Goal: Task Accomplishment & Management: Manage account settings

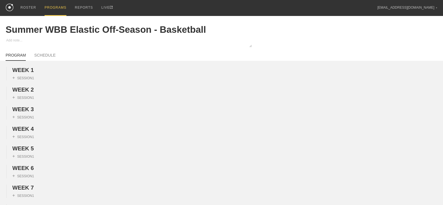
scroll to position [386, 0]
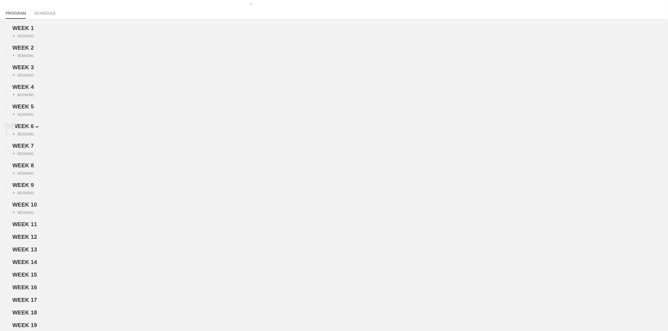
scroll to position [0, 0]
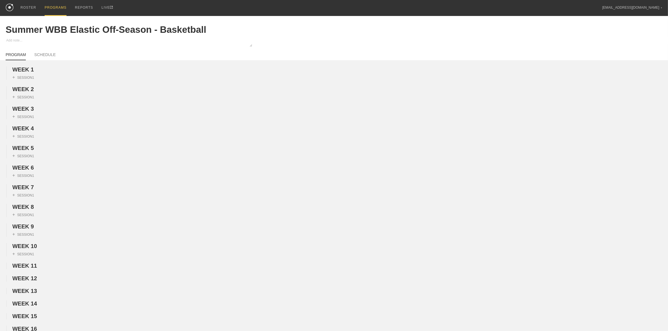
click at [47, 3] on div "PROGRAMS" at bounding box center [56, 8] width 22 height 16
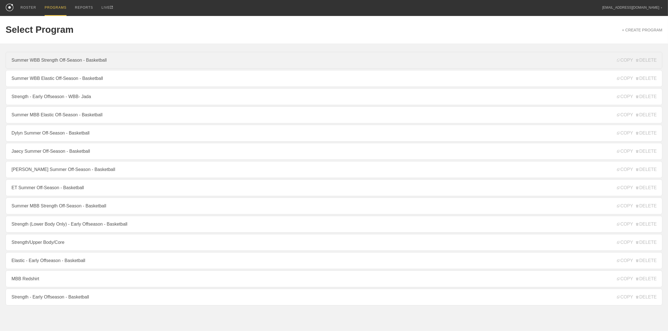
click at [61, 57] on link "Summer WBB Strength Off-Season - Basketball" at bounding box center [334, 60] width 657 height 17
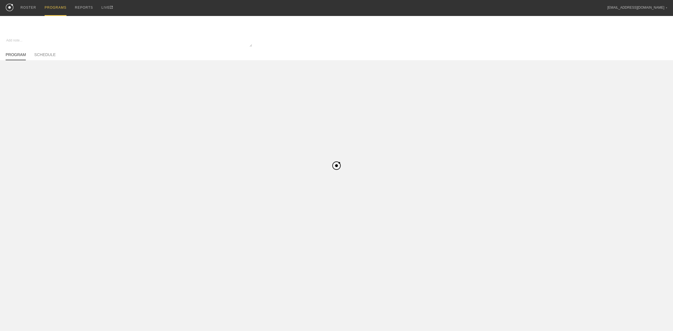
type textarea "x"
type input "Summer WBB Strength Off-Season - Basketball"
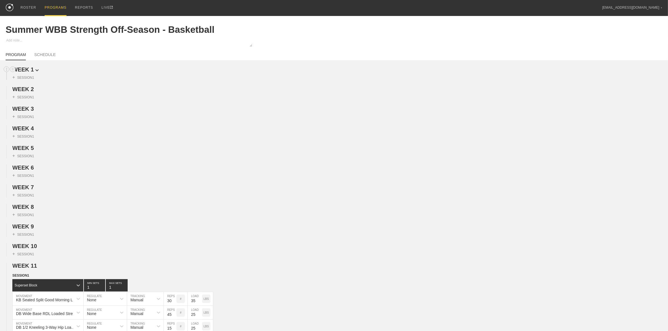
click at [30, 68] on span "WEEK 1" at bounding box center [25, 69] width 26 height 6
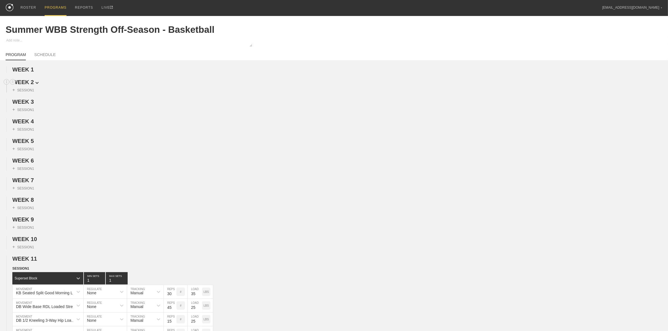
click at [26, 83] on span "WEEK 2" at bounding box center [25, 82] width 26 height 6
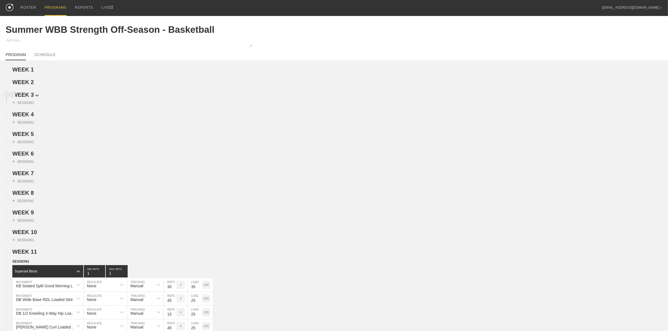
click at [27, 98] on span "WEEK 3" at bounding box center [25, 95] width 26 height 6
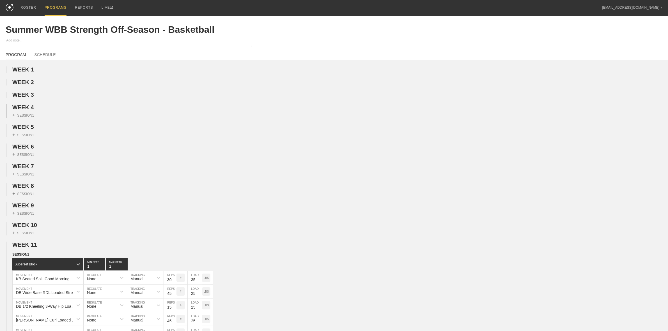
click at [27, 113] on div "+ SESSION 1" at bounding box center [334, 114] width 668 height 7
click at [31, 107] on span "WEEK 4" at bounding box center [25, 107] width 26 height 6
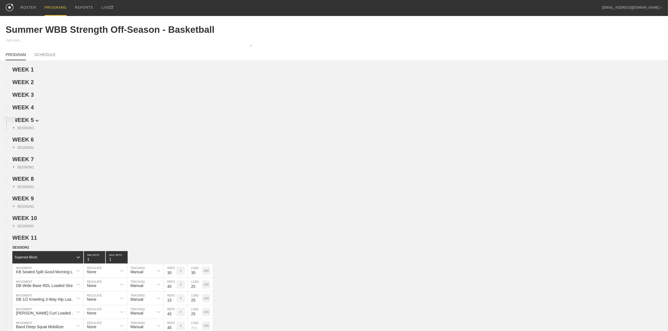
click at [26, 122] on span "WEEK 5" at bounding box center [25, 120] width 26 height 6
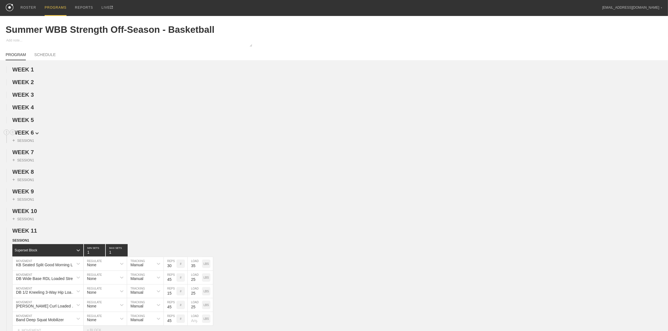
click at [24, 135] on span "WEEK 6" at bounding box center [25, 133] width 26 height 6
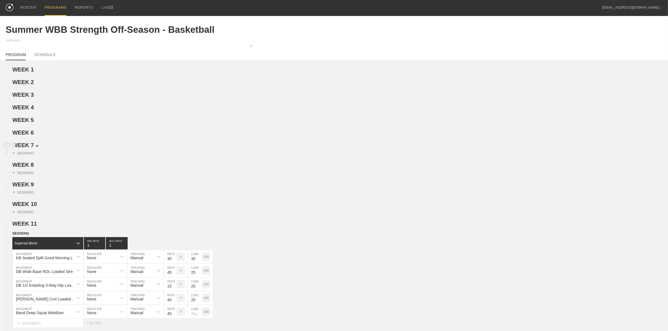
click at [26, 148] on span "WEEK 7" at bounding box center [25, 145] width 26 height 6
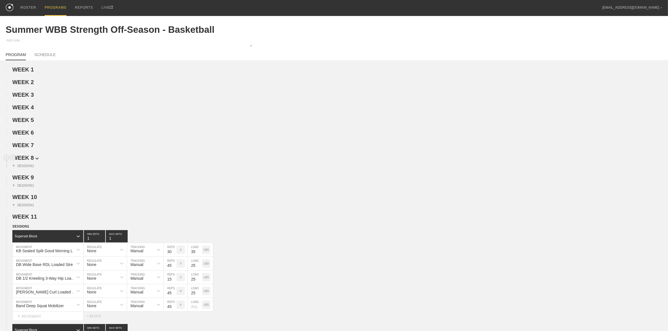
click at [27, 161] on span "WEEK 8" at bounding box center [25, 158] width 26 height 6
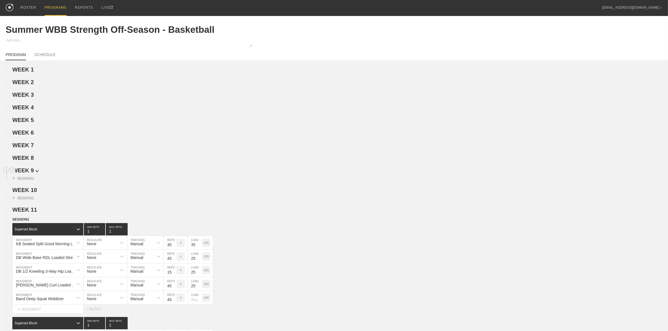
click at [24, 174] on span "WEEK 9" at bounding box center [25, 170] width 26 height 6
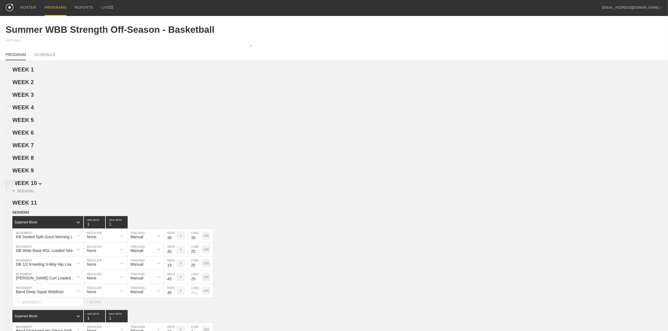
click at [24, 184] on span "WEEK 10" at bounding box center [26, 183] width 29 height 6
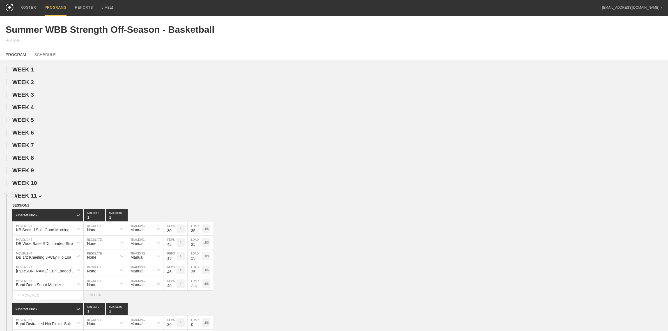
click at [26, 197] on span "WEEK 11" at bounding box center [26, 196] width 29 height 6
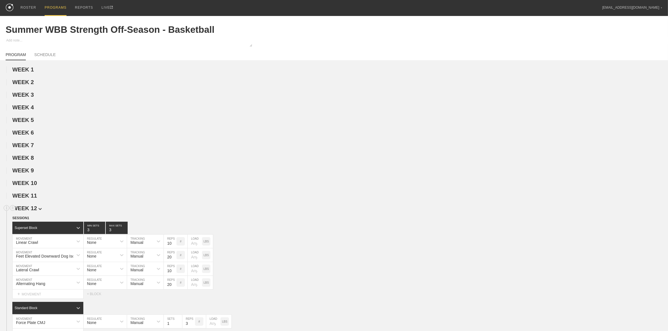
click at [27, 205] on span "WEEK 12" at bounding box center [26, 208] width 29 height 6
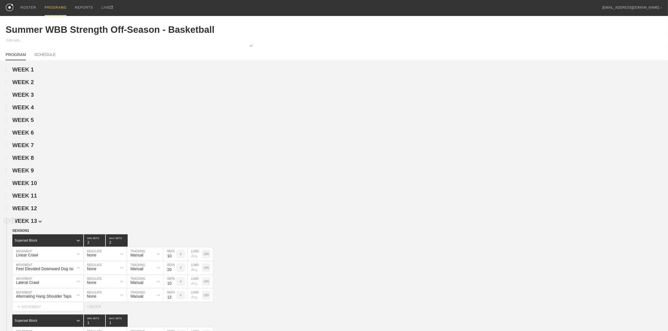
click at [28, 205] on span "WEEK 13" at bounding box center [26, 221] width 29 height 6
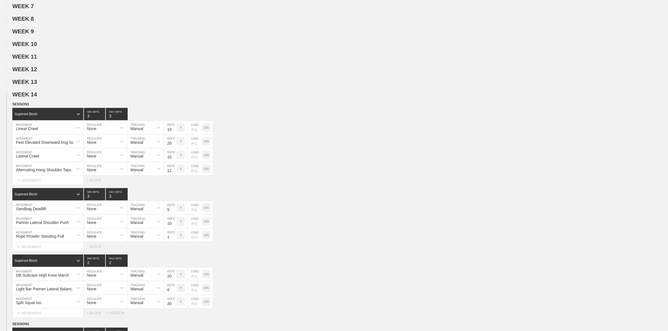
scroll to position [140, 0]
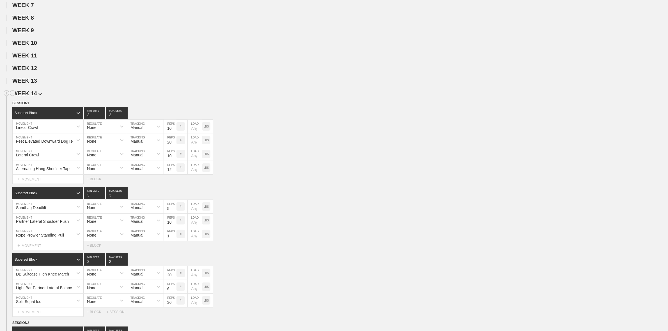
click at [34, 96] on span "WEEK 14" at bounding box center [26, 93] width 29 height 6
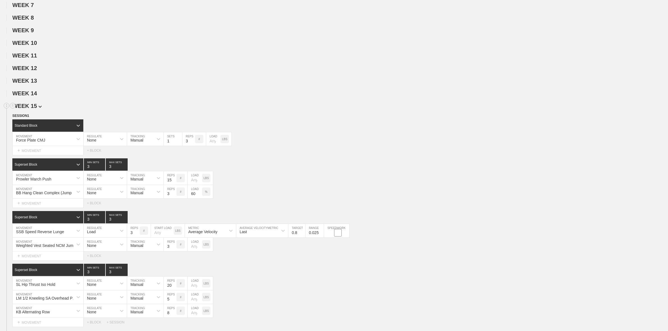
click at [29, 106] on h2 "WEEK 15" at bounding box center [339, 106] width 655 height 6
click at [34, 109] on span "WEEK 15" at bounding box center [26, 106] width 29 height 6
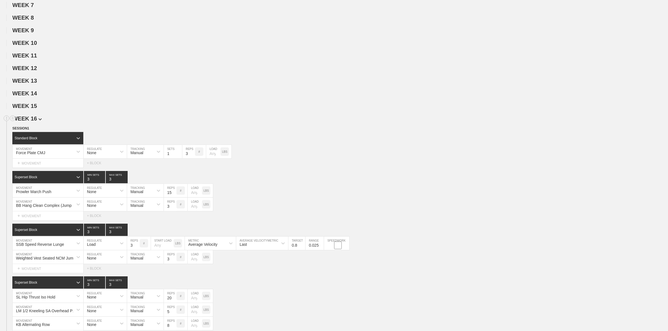
click at [30, 122] on span "WEEK 16" at bounding box center [26, 119] width 29 height 6
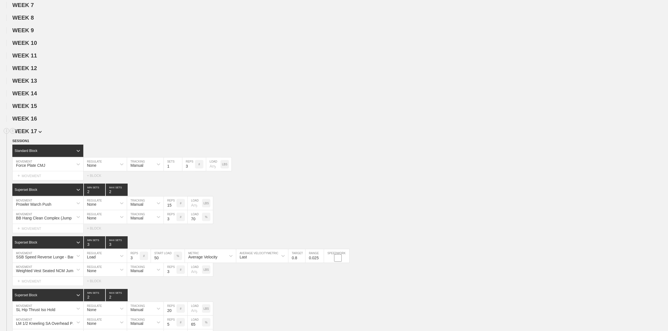
click at [33, 134] on span "WEEK 17" at bounding box center [26, 131] width 29 height 6
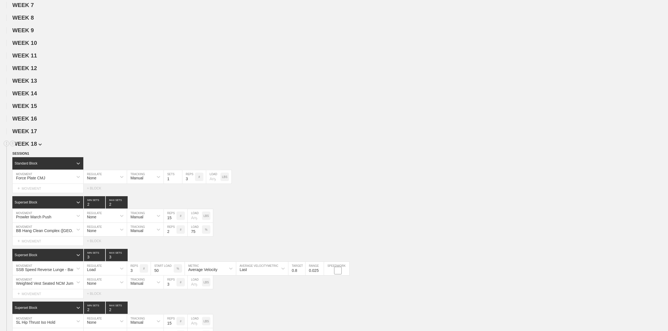
click at [31, 147] on span "WEEK 18" at bounding box center [26, 144] width 29 height 6
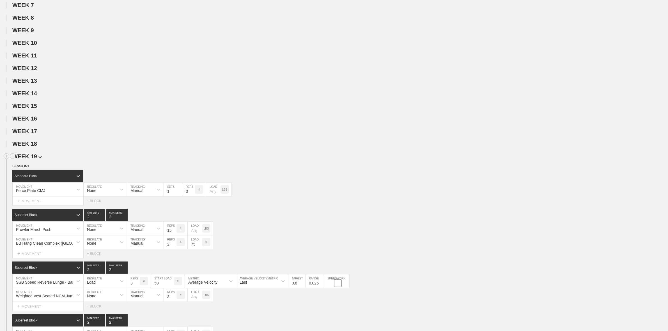
click at [30, 160] on span "WEEK 19" at bounding box center [26, 156] width 29 height 6
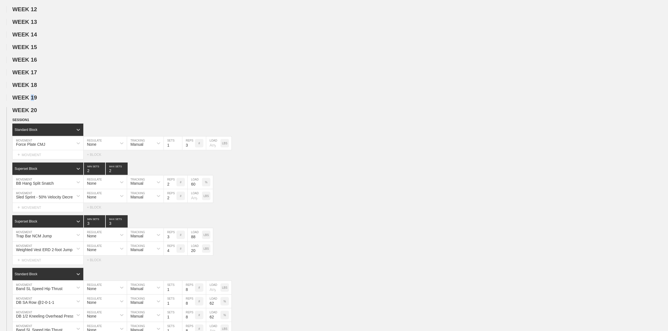
scroll to position [210, 0]
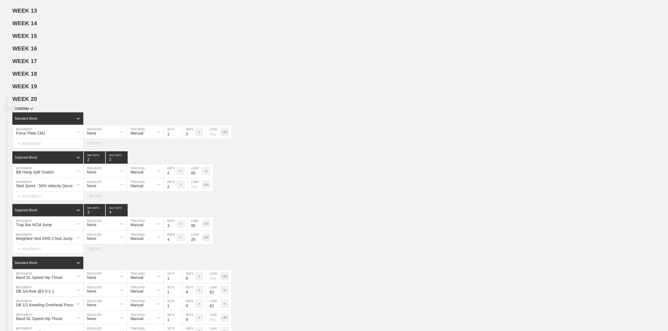
click at [18, 111] on span "SESSION 1" at bounding box center [22, 109] width 21 height 4
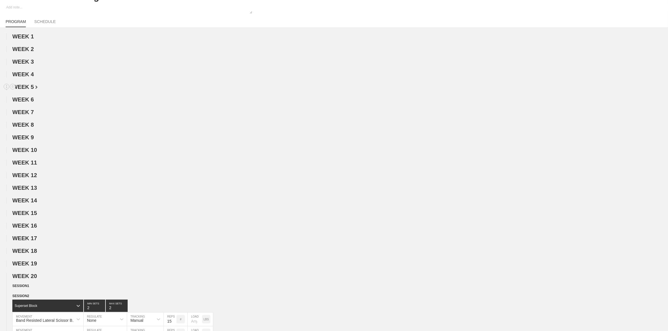
scroll to position [0, 0]
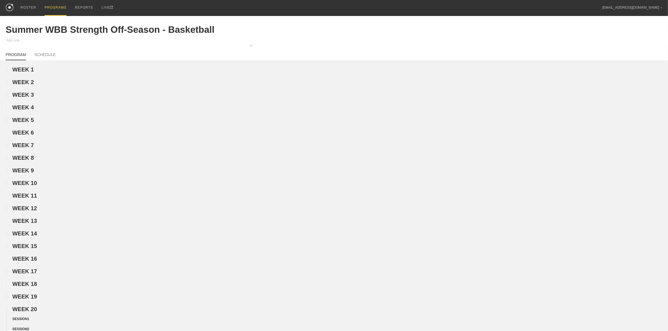
click at [54, 6] on div "PROGRAMS" at bounding box center [56, 8] width 22 height 16
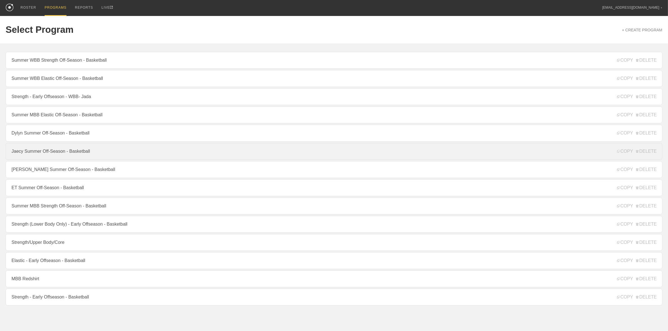
click at [61, 151] on link "Jaecy Summer Off-Season - Basketball" at bounding box center [334, 151] width 657 height 17
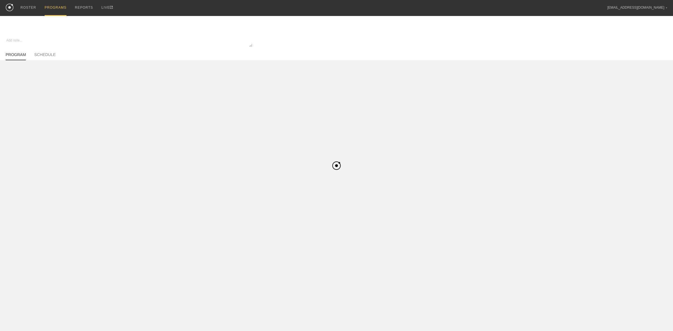
type textarea "x"
type input "Jaecy Summer Off-Season - Basketball"
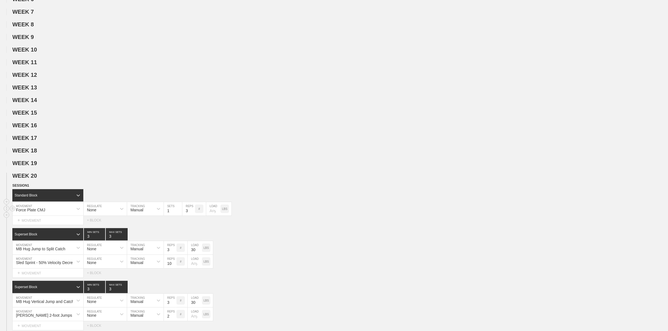
scroll to position [245, 0]
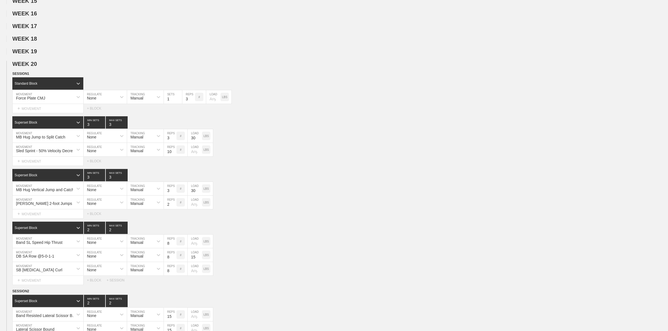
click at [26, 75] on div "WEEK 20 DUPLICATE DELETE SESSION 1 Standard Block DUPLICATE INSERT MOVEMENT AFT…" at bounding box center [334, 288] width 668 height 455
click at [27, 76] on span "SESSION 1" at bounding box center [22, 74] width 21 height 4
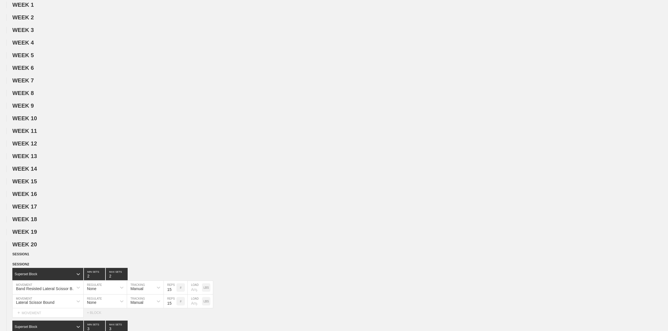
scroll to position [0, 0]
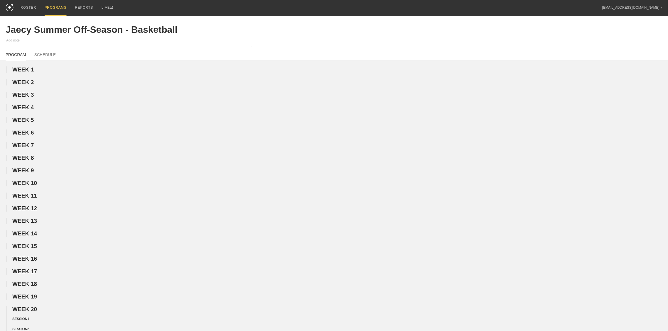
click at [61, 2] on div "PROGRAMS" at bounding box center [56, 8] width 22 height 16
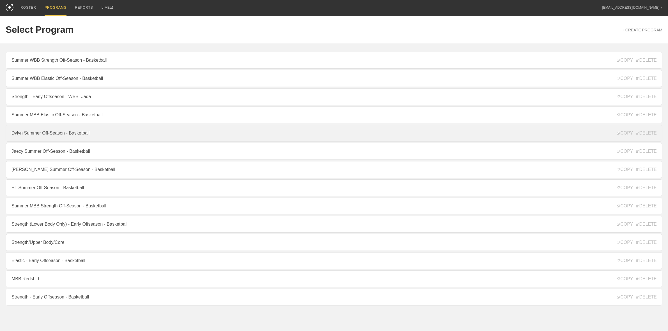
click at [40, 135] on link "Dylyn Summer Off-Season - Basketball" at bounding box center [334, 133] width 657 height 17
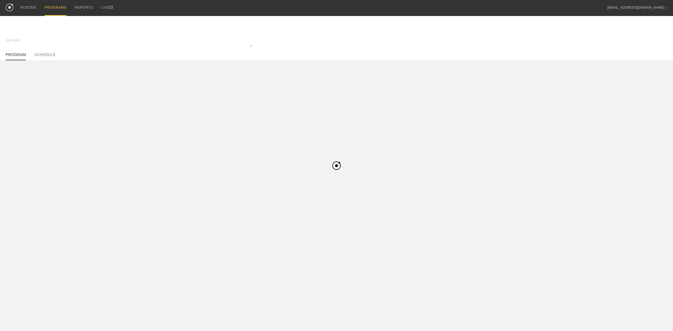
type textarea "x"
type input "Dylyn Summer Off-Season - Basketball"
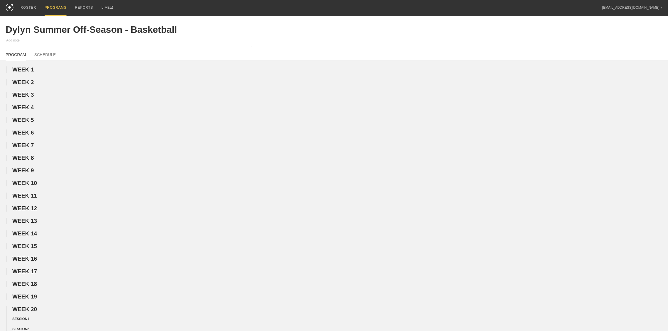
click at [54, 5] on div "PROGRAMS" at bounding box center [56, 8] width 22 height 16
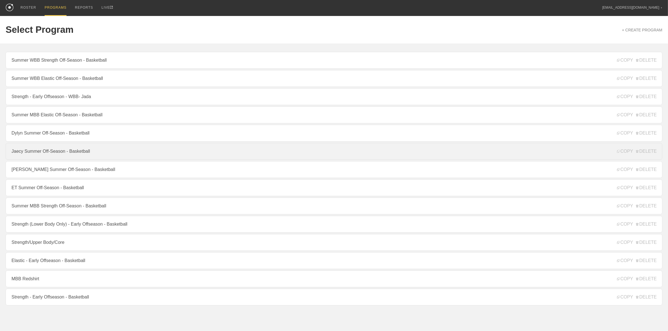
click at [55, 152] on link "Jaecy Summer Off-Season - Basketball" at bounding box center [334, 151] width 657 height 17
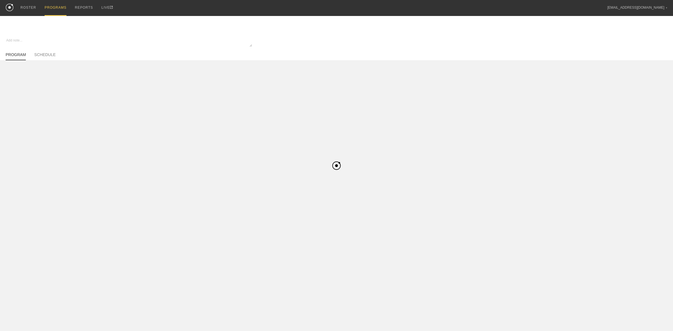
type textarea "x"
type input "Jaecy Summer Off-Season - Basketball"
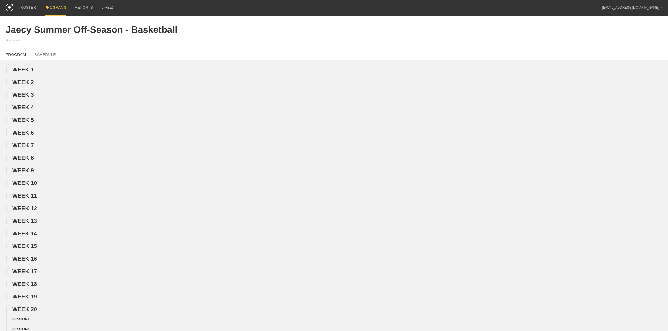
click at [53, 4] on div "PROGRAMS" at bounding box center [56, 8] width 22 height 16
